Goal: Transaction & Acquisition: Subscribe to service/newsletter

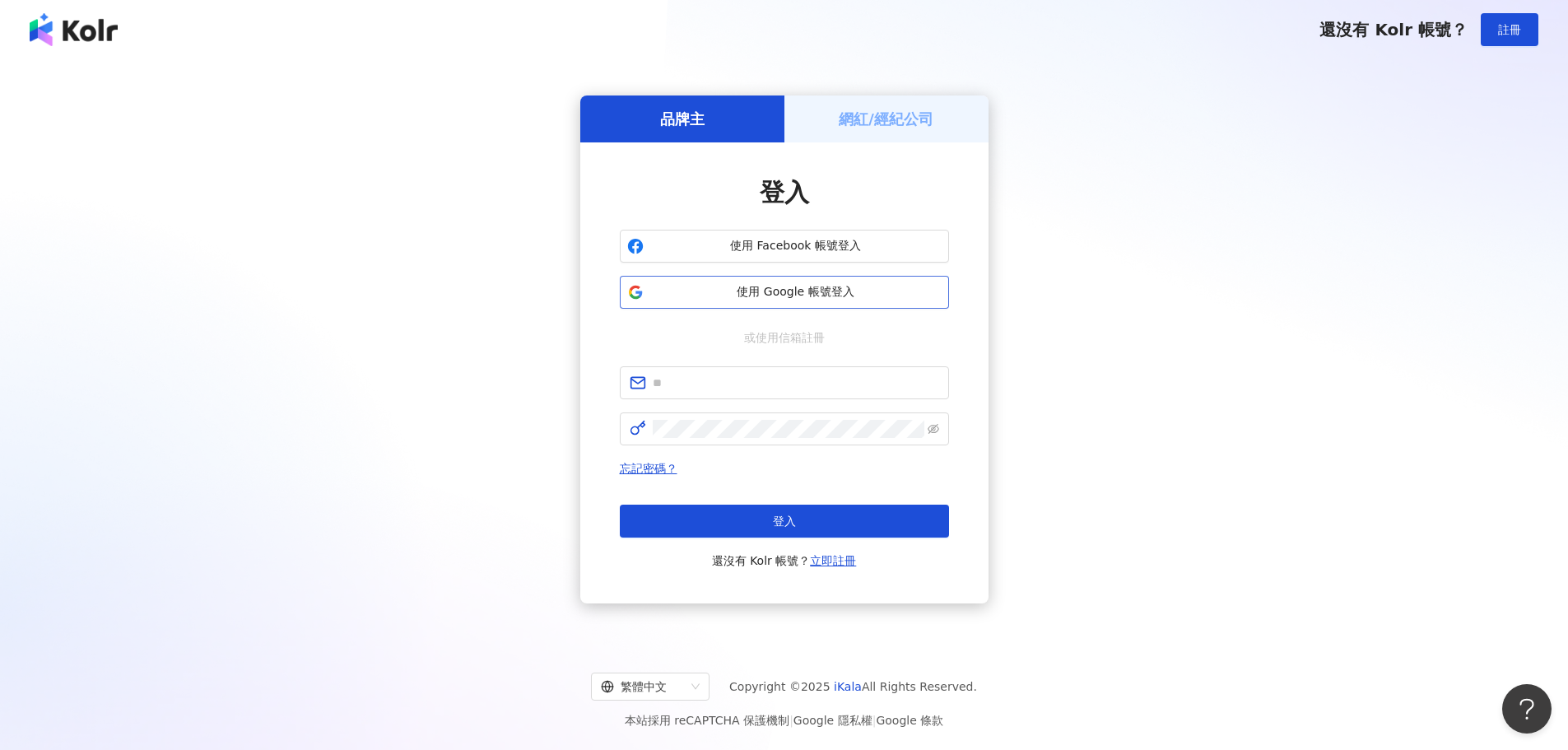
click at [687, 292] on span "使用 Google 帳號登入" at bounding box center [796, 292] width 291 height 17
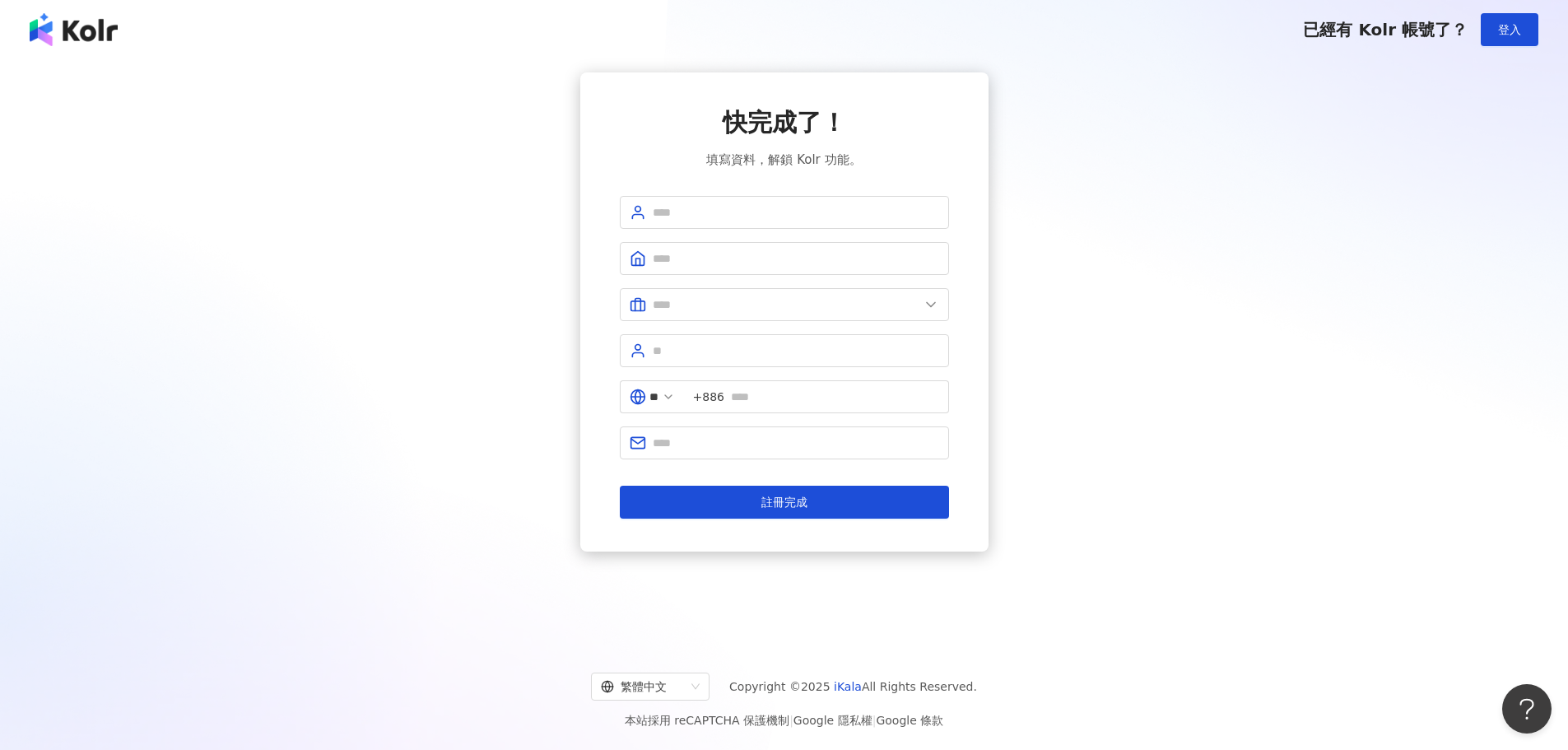
click at [65, 32] on img at bounding box center [73, 29] width 88 height 33
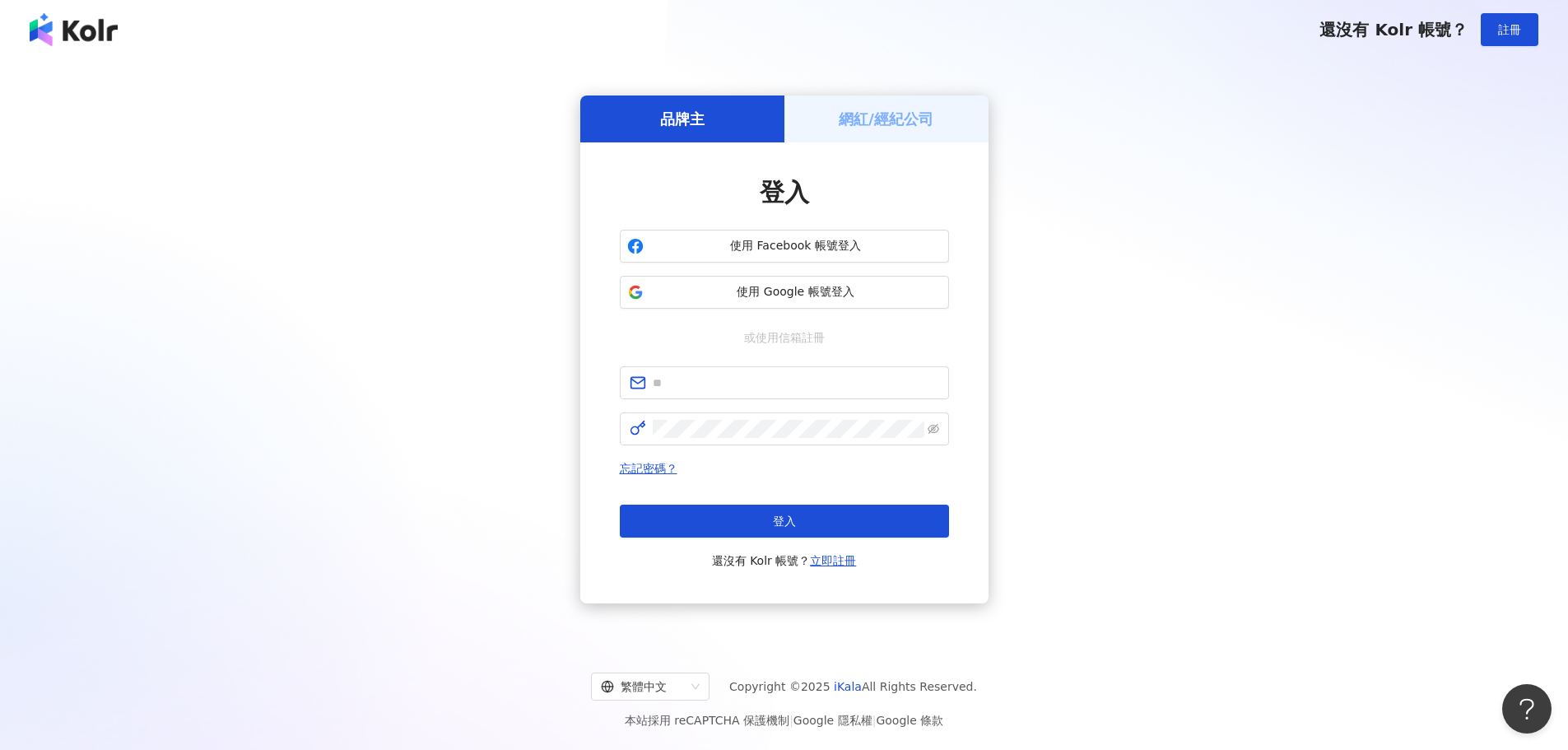
click at [1404, 35] on span "還沒有 Kolr 帳號？" at bounding box center [1394, 29] width 148 height 19
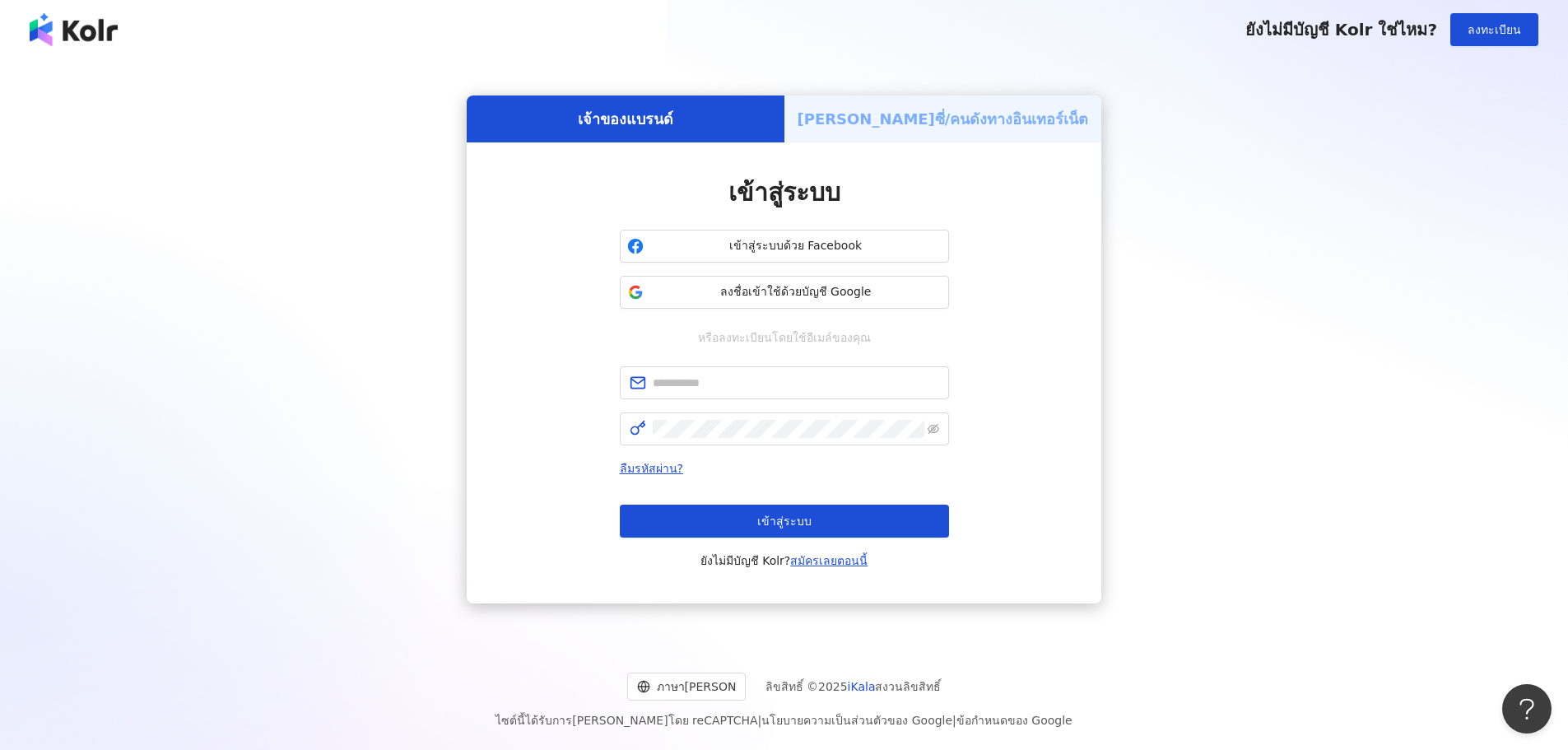
click at [904, 121] on font "เอเจนซี่/คนดังทางอินเทอร์เน็ต" at bounding box center [943, 119] width 291 height 18
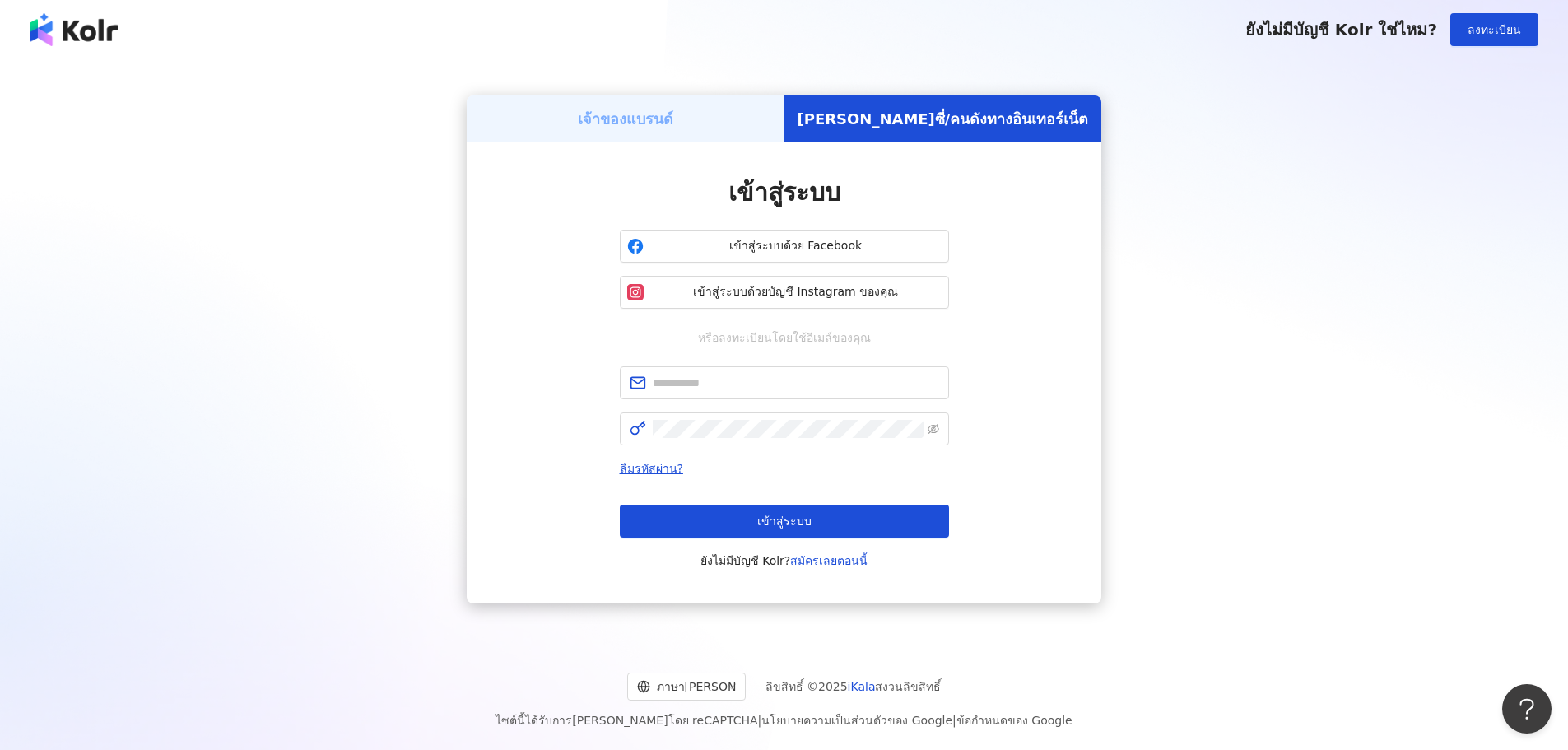
click at [674, 121] on font "เจ้าของแบรนด์" at bounding box center [625, 119] width 95 height 18
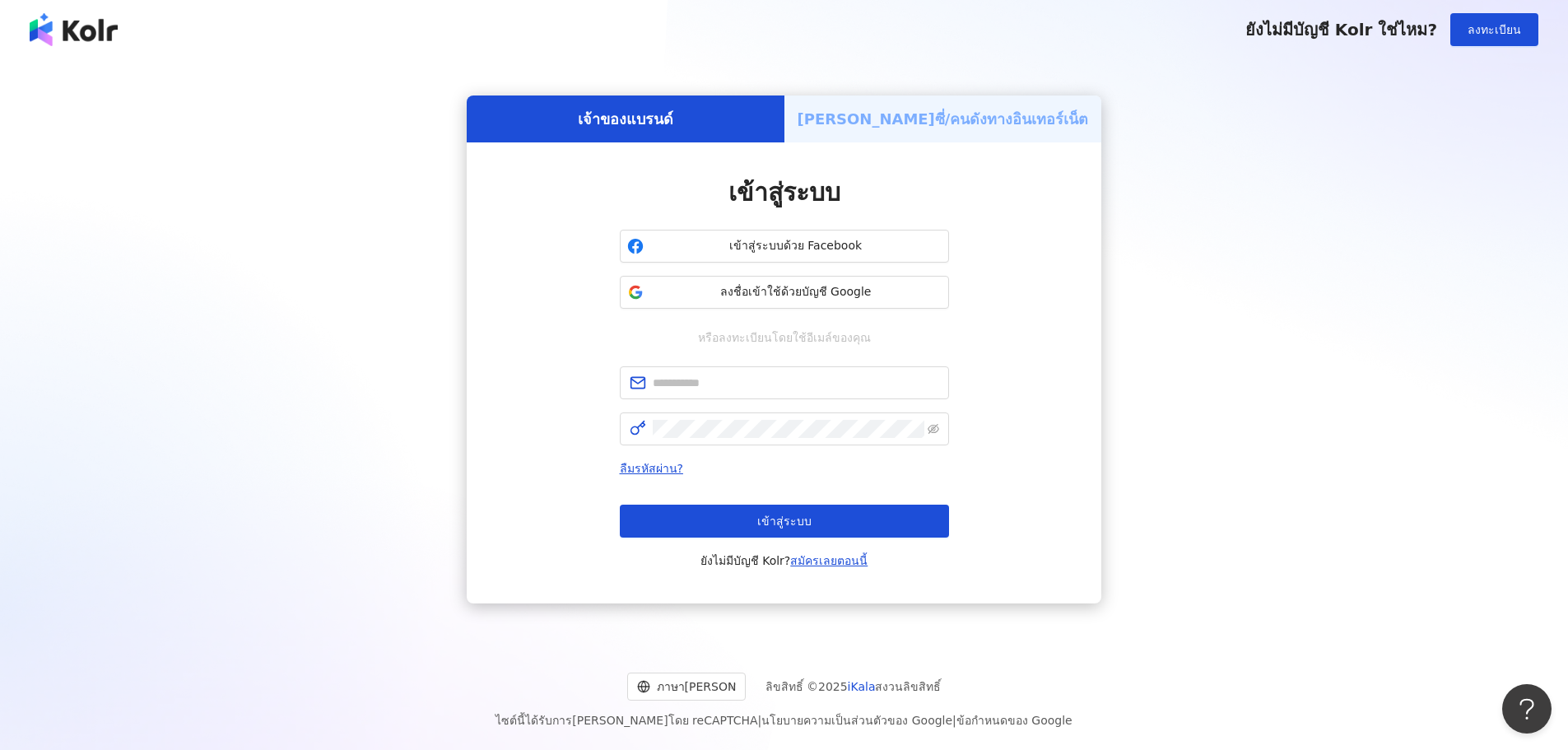
click at [914, 126] on font "เอเจนซี่/คนดังทางอินเทอร์เน็ต" at bounding box center [943, 119] width 291 height 18
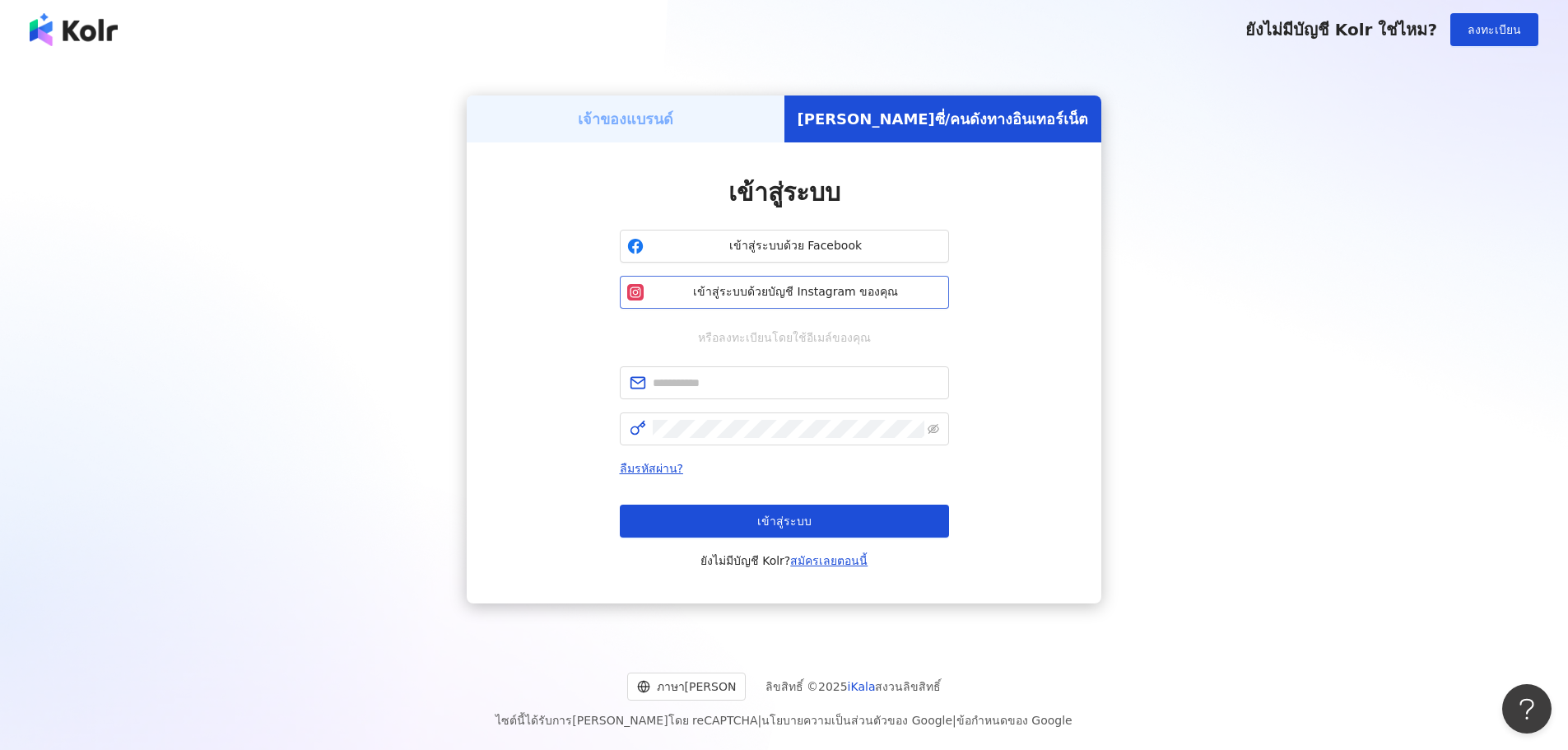
click at [851, 292] on font "เข้าสู่ระบบด้วยบัญชี Instagram ของคุณ" at bounding box center [795, 291] width 205 height 13
click at [674, 118] on font "เจ้าของแบรนด์" at bounding box center [625, 119] width 95 height 18
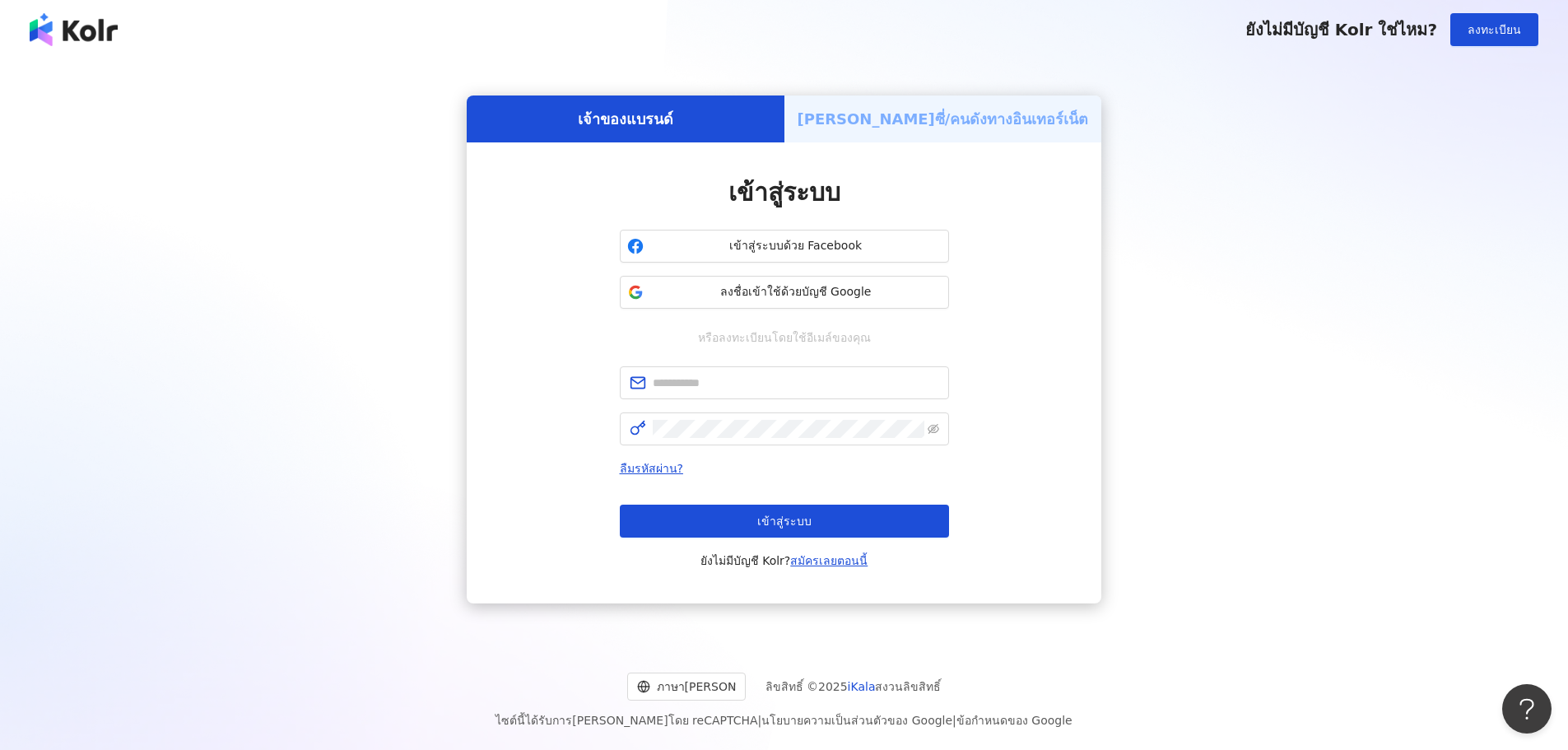
click at [856, 130] on div "เอเจนซี่/คนดังทางอินเทอร์เน็ต" at bounding box center [943, 119] width 317 height 47
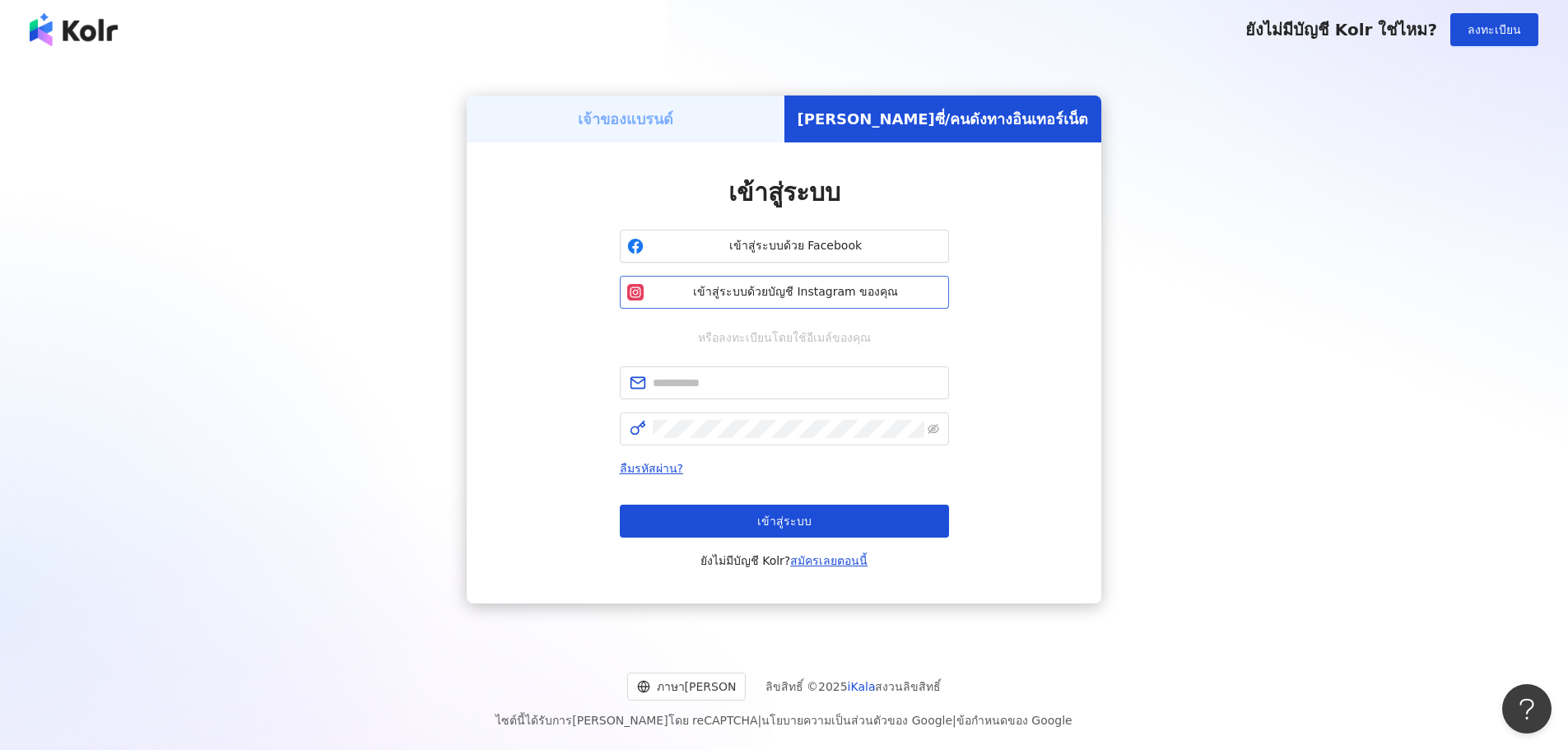
click at [721, 289] on font "เข้าสู่ระบบด้วยบัญชี Instagram ของคุณ" at bounding box center [795, 291] width 205 height 13
click at [728, 685] on font "ภาษาจีนดั้งเดิม" at bounding box center [734, 686] width 156 height 13
click at [700, 626] on font "ภาษาอังกฤษ" at bounding box center [696, 624] width 61 height 13
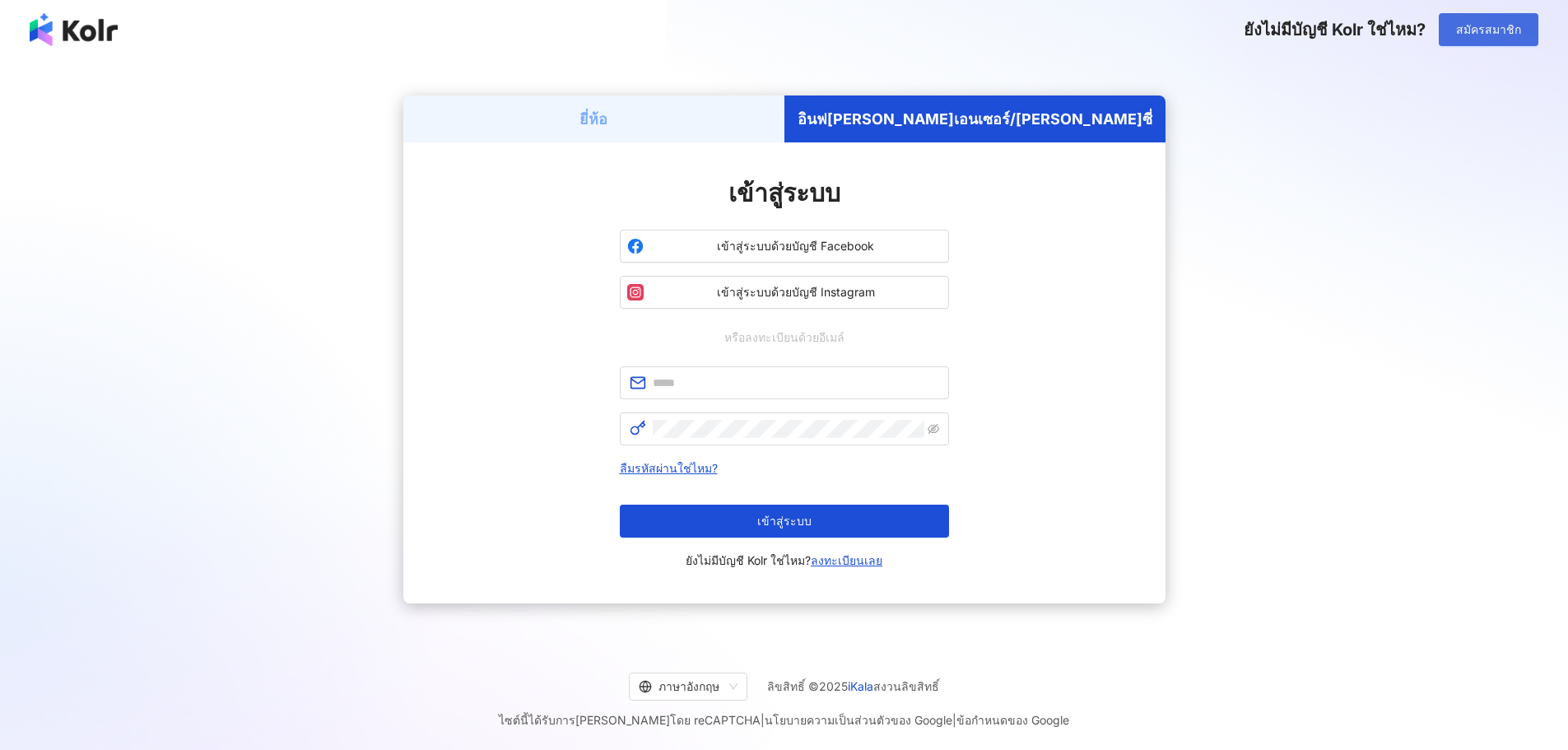
click at [1480, 44] on button "สมัครสมาชิก" at bounding box center [1489, 29] width 99 height 33
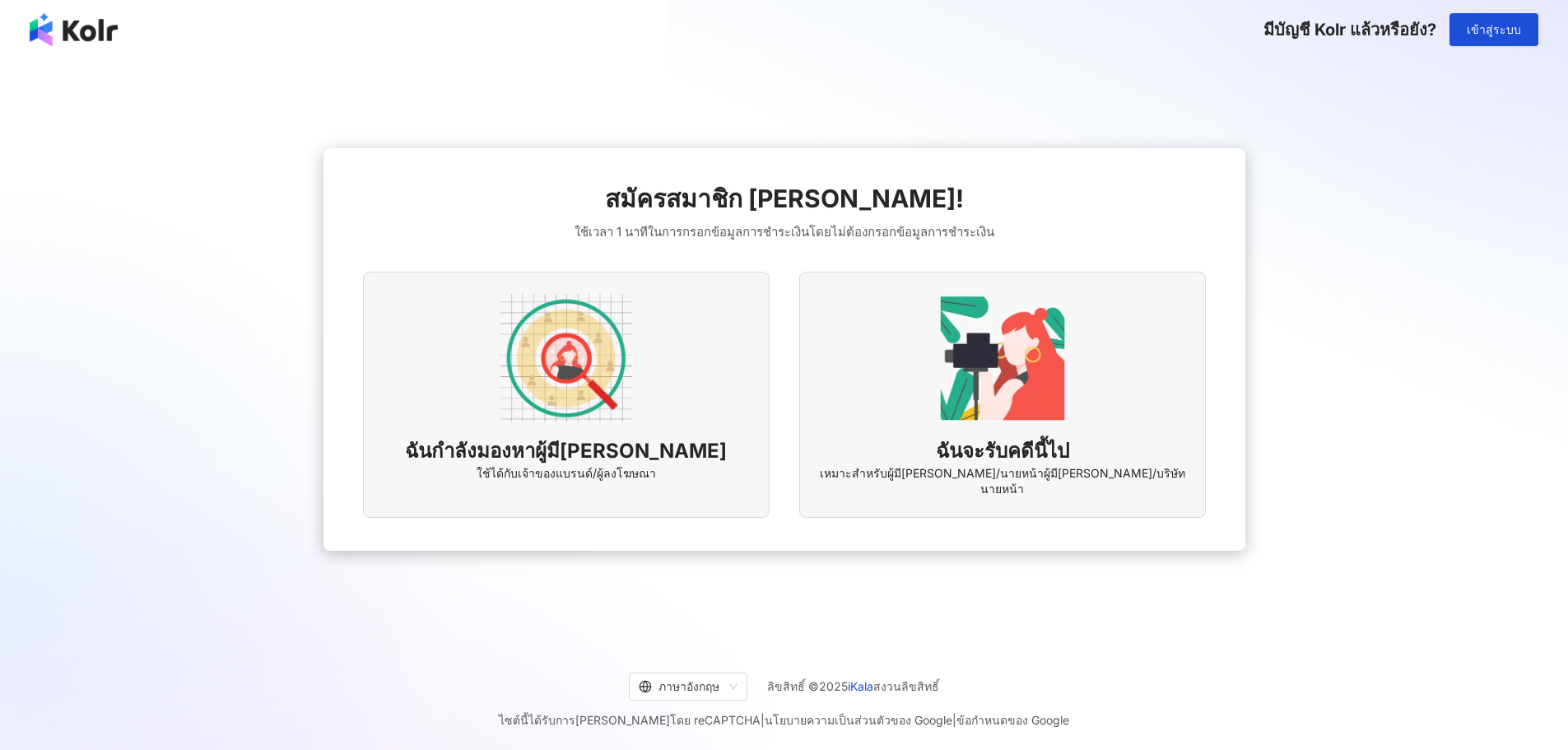
click at [574, 412] on img at bounding box center [566, 358] width 131 height 131
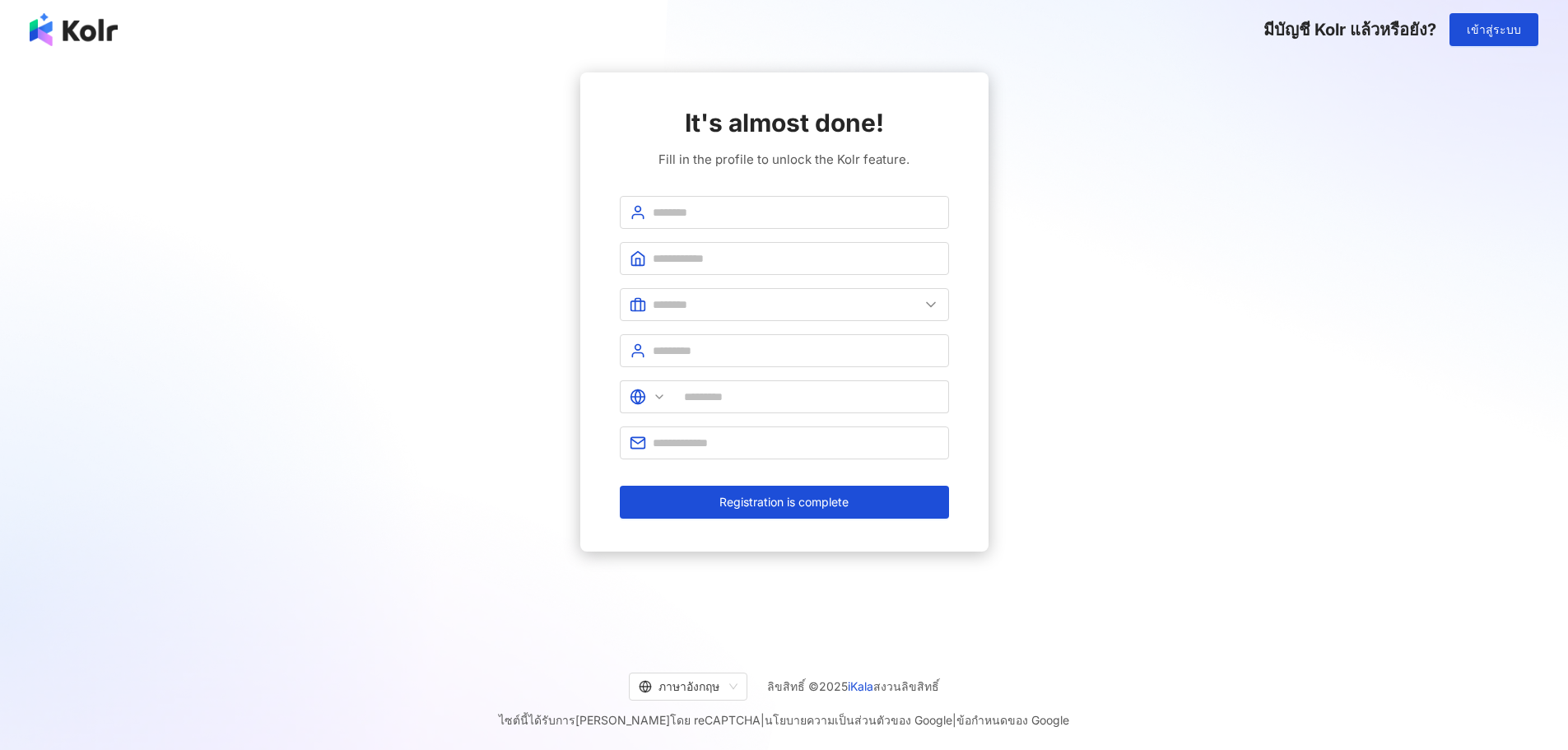
type input "******"
click at [69, 29] on img at bounding box center [73, 29] width 88 height 33
